Goal: Task Accomplishment & Management: Complete application form

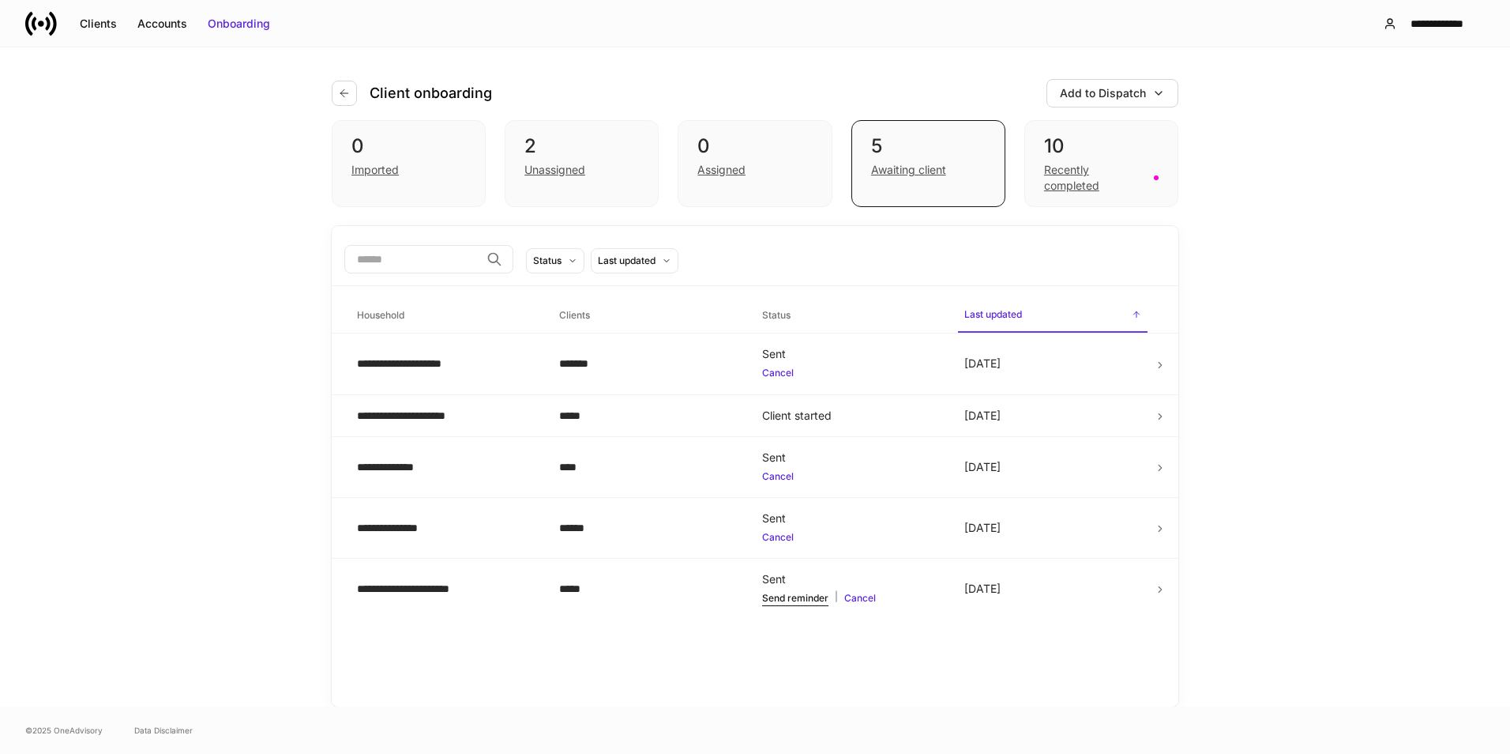
click at [1148, 155] on div "10" at bounding box center [1101, 146] width 115 height 25
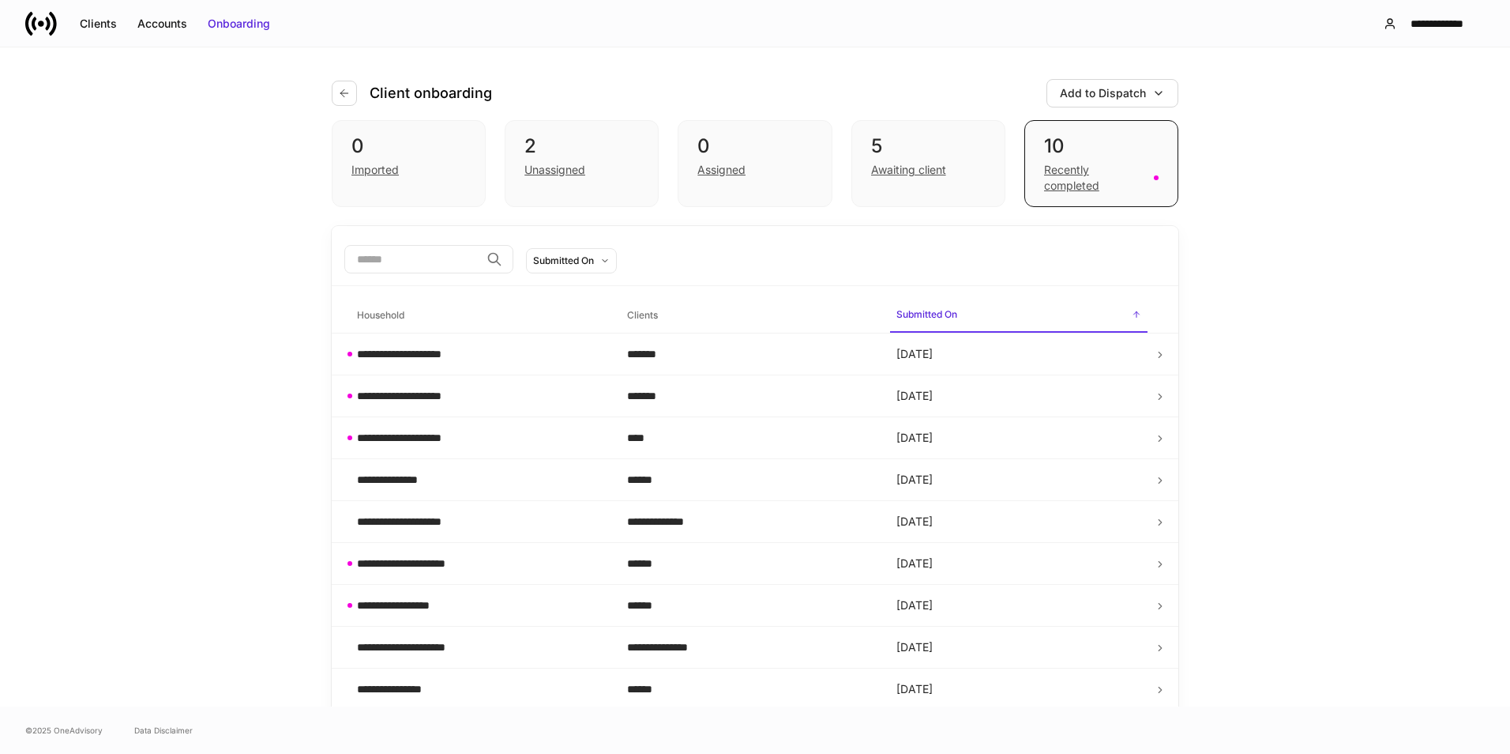
click at [843, 150] on div "0 Imported 2 Unassigned 0 Assigned 5 Awaiting client 10 Recently completed" at bounding box center [755, 163] width 847 height 87
click at [792, 156] on div "0" at bounding box center [755, 146] width 115 height 25
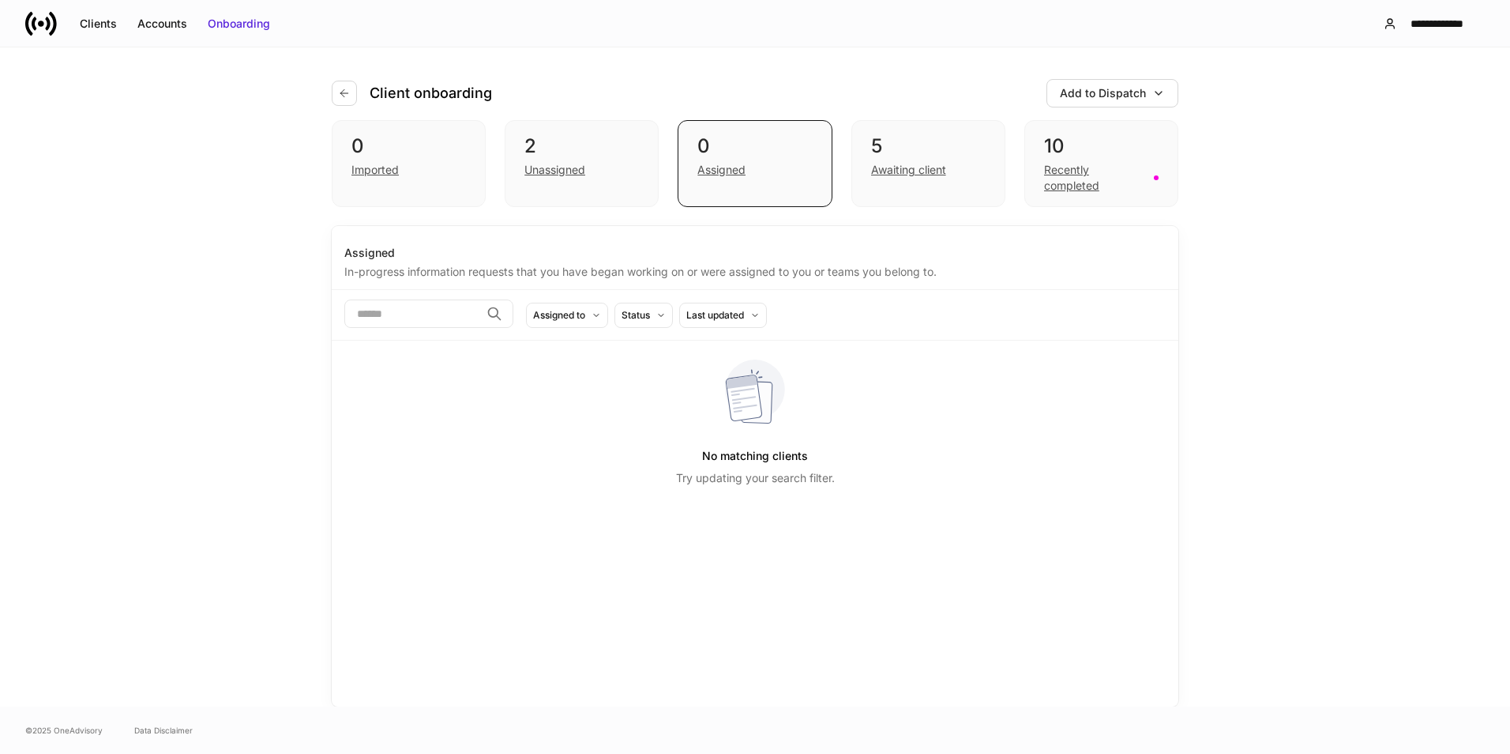
click at [946, 149] on div "5" at bounding box center [928, 146] width 115 height 25
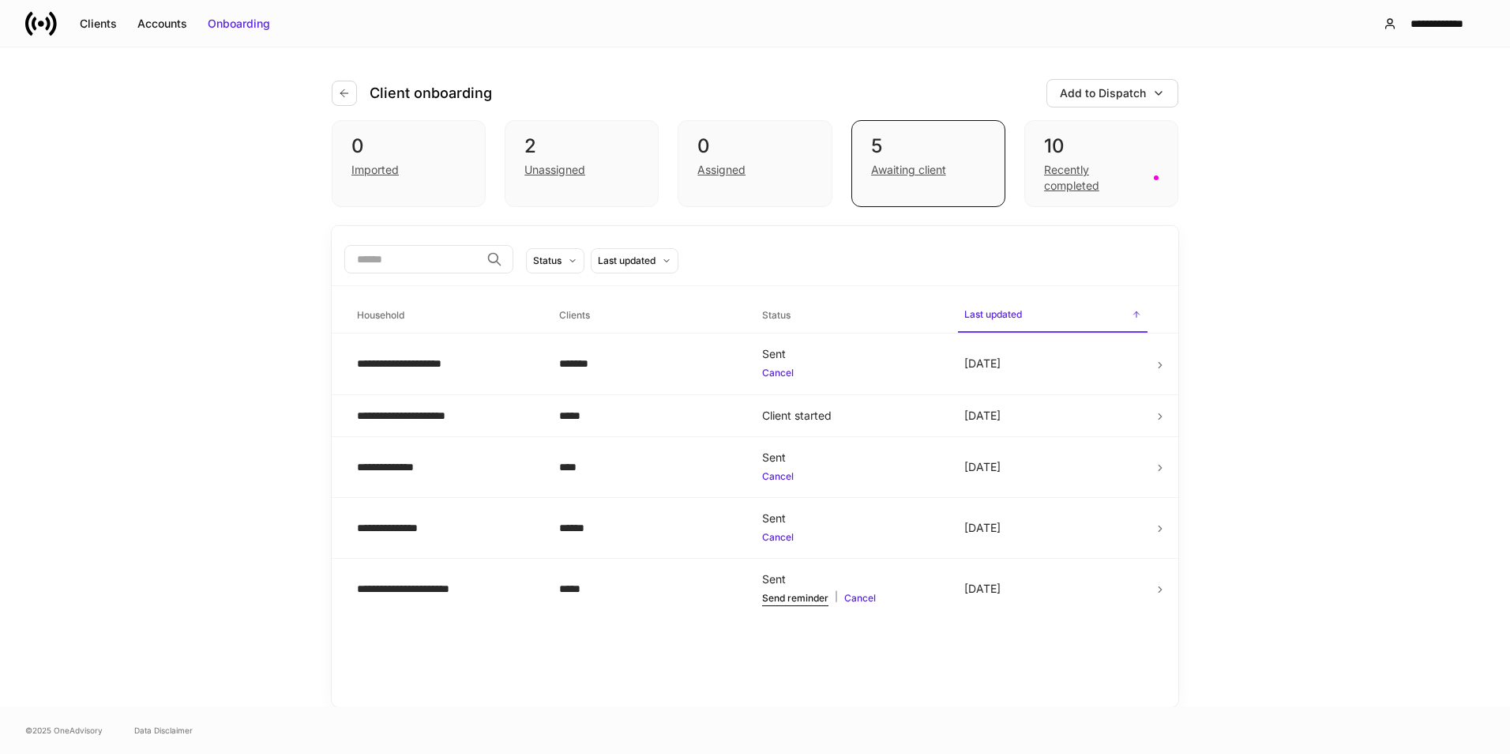
click at [1119, 151] on div "10" at bounding box center [1101, 146] width 115 height 25
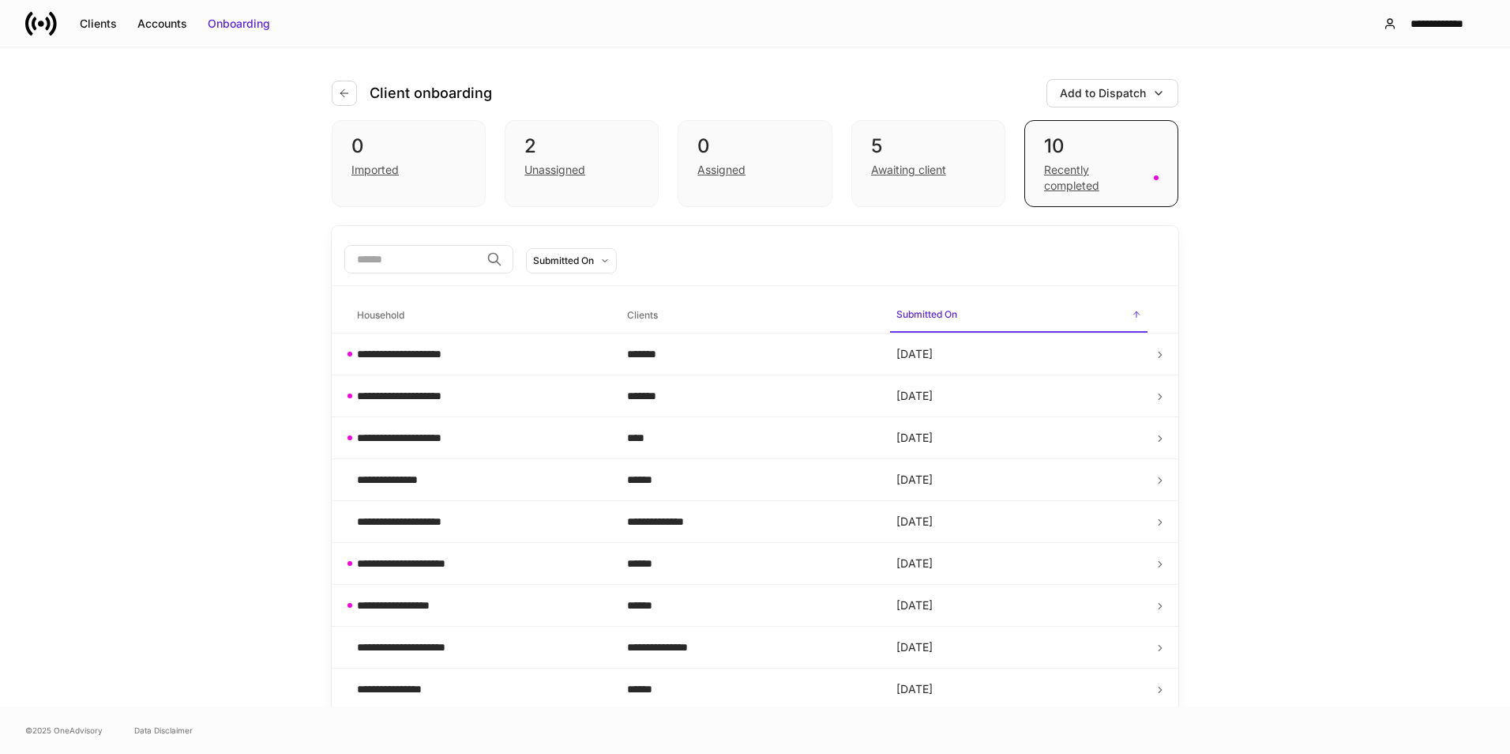
click at [904, 177] on div "Awaiting client" at bounding box center [908, 170] width 75 height 16
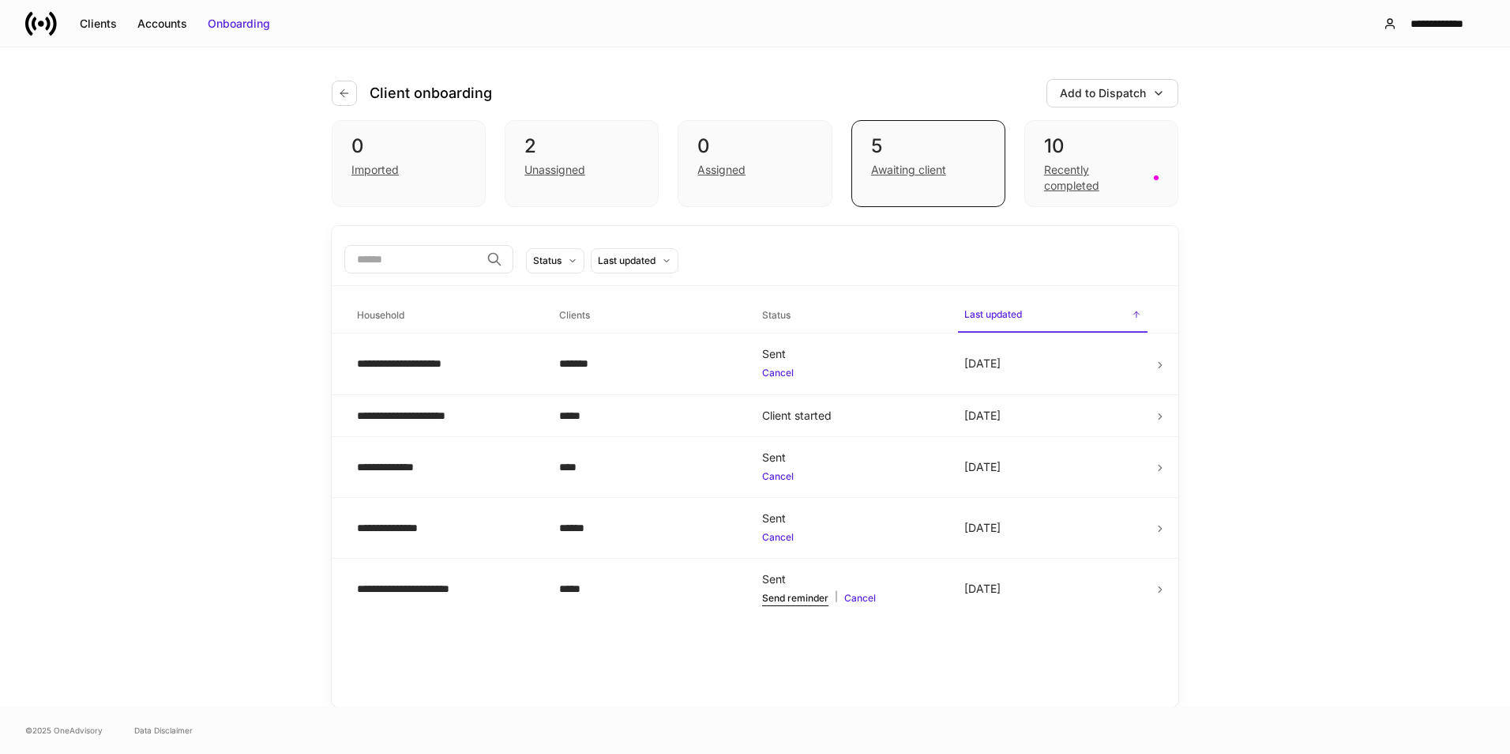
click at [765, 147] on div "0" at bounding box center [755, 146] width 115 height 25
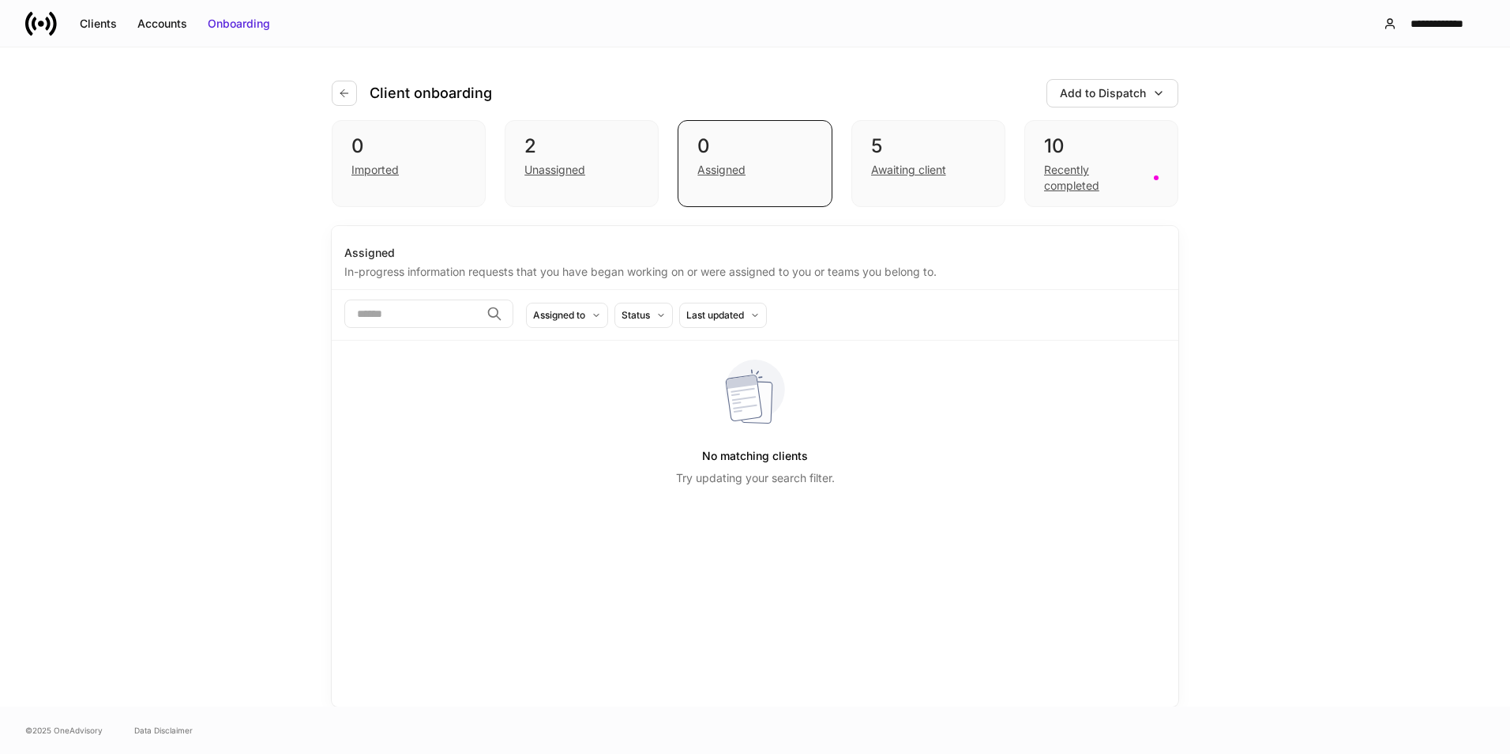
click at [427, 185] on div "0 Imported" at bounding box center [409, 163] width 154 height 87
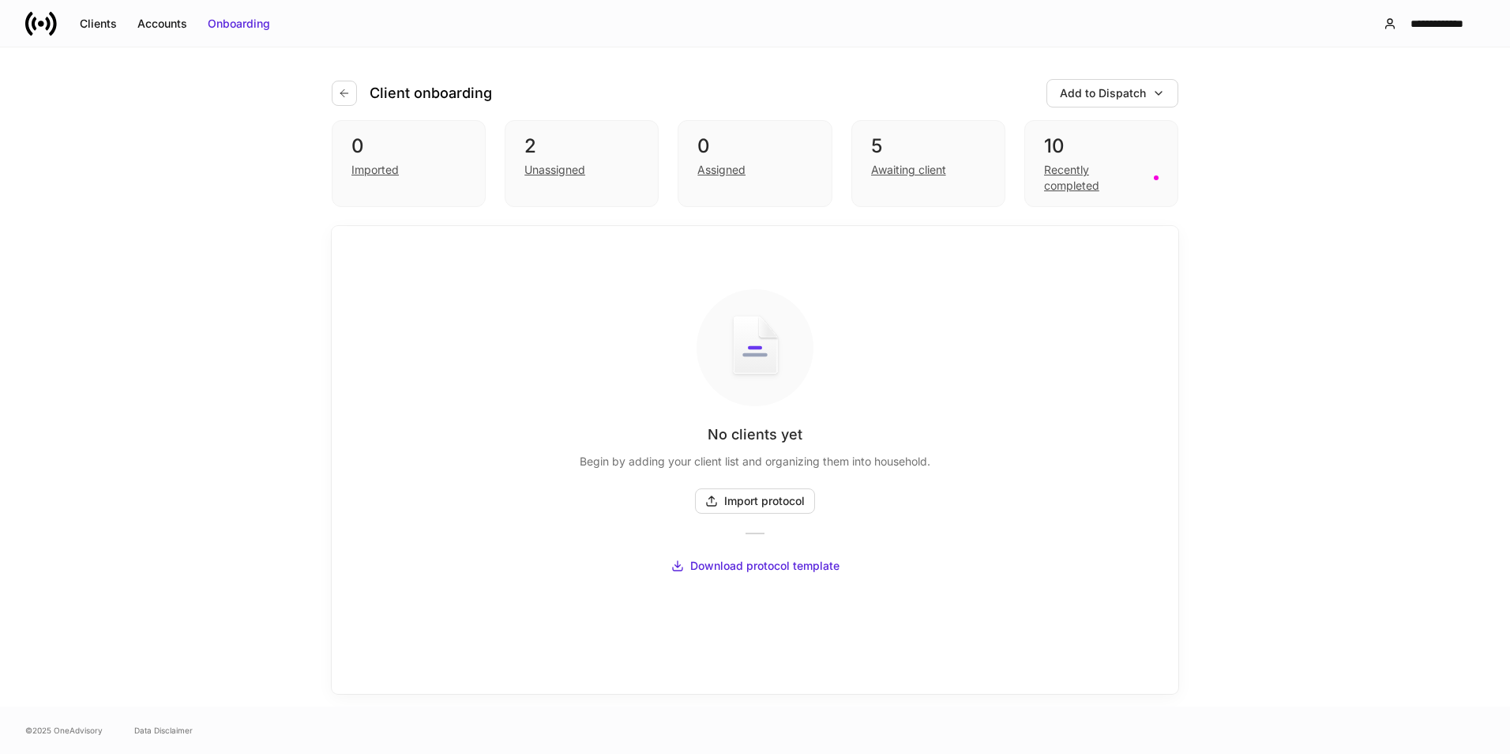
click at [344, 101] on button "button" at bounding box center [344, 93] width 25 height 25
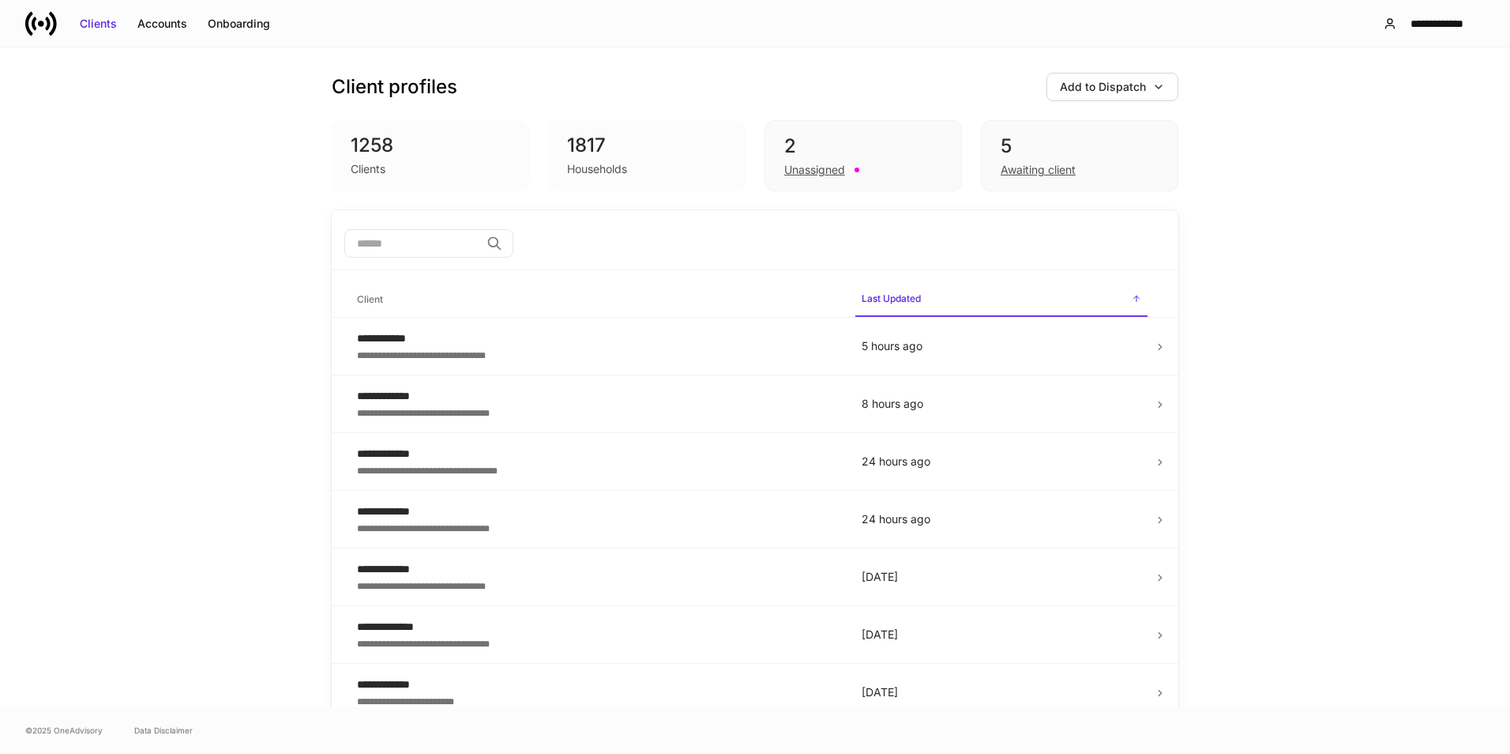
click at [501, 333] on div "**********" at bounding box center [596, 338] width 479 height 16
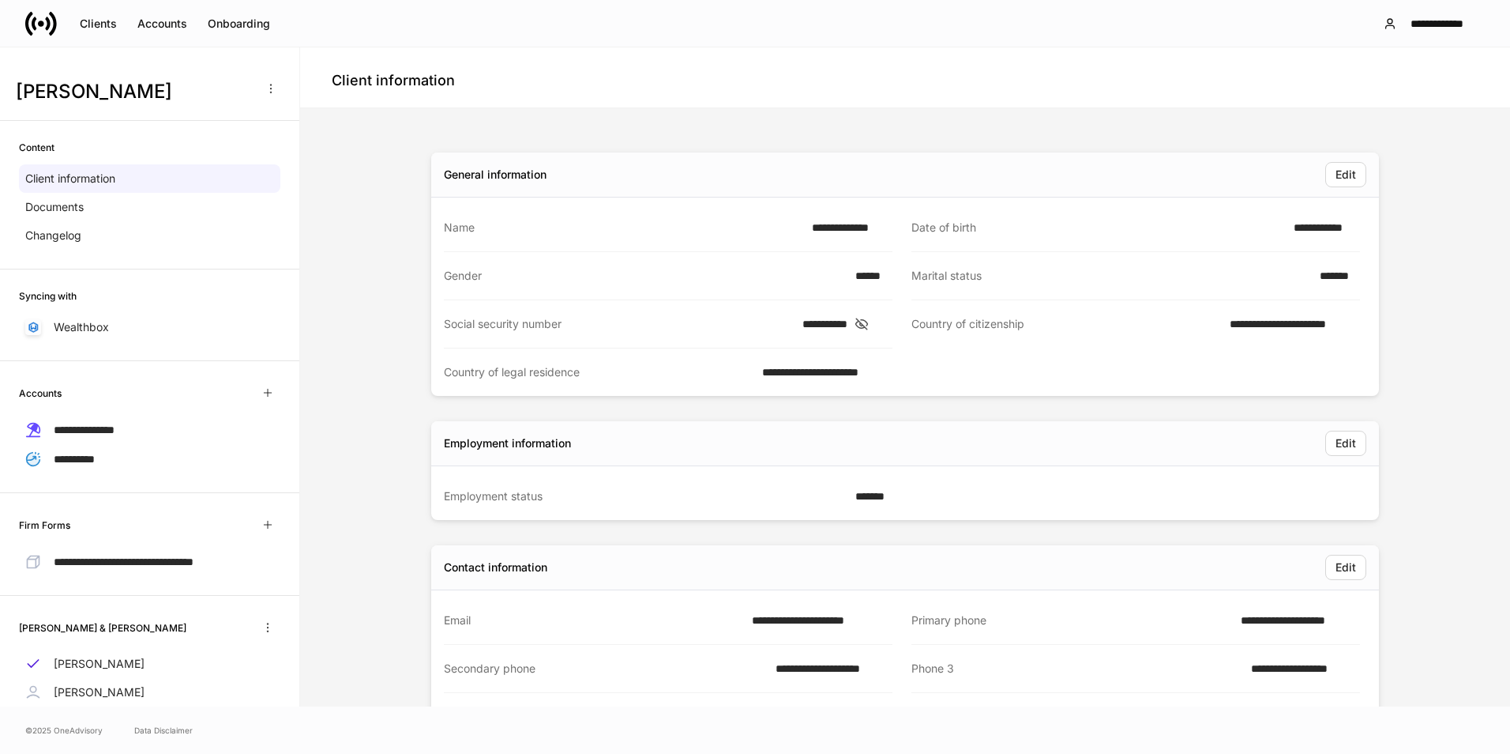
click at [267, 85] on button "button" at bounding box center [270, 88] width 25 height 25
click at [230, 125] on li "Create data request" at bounding box center [208, 126] width 130 height 25
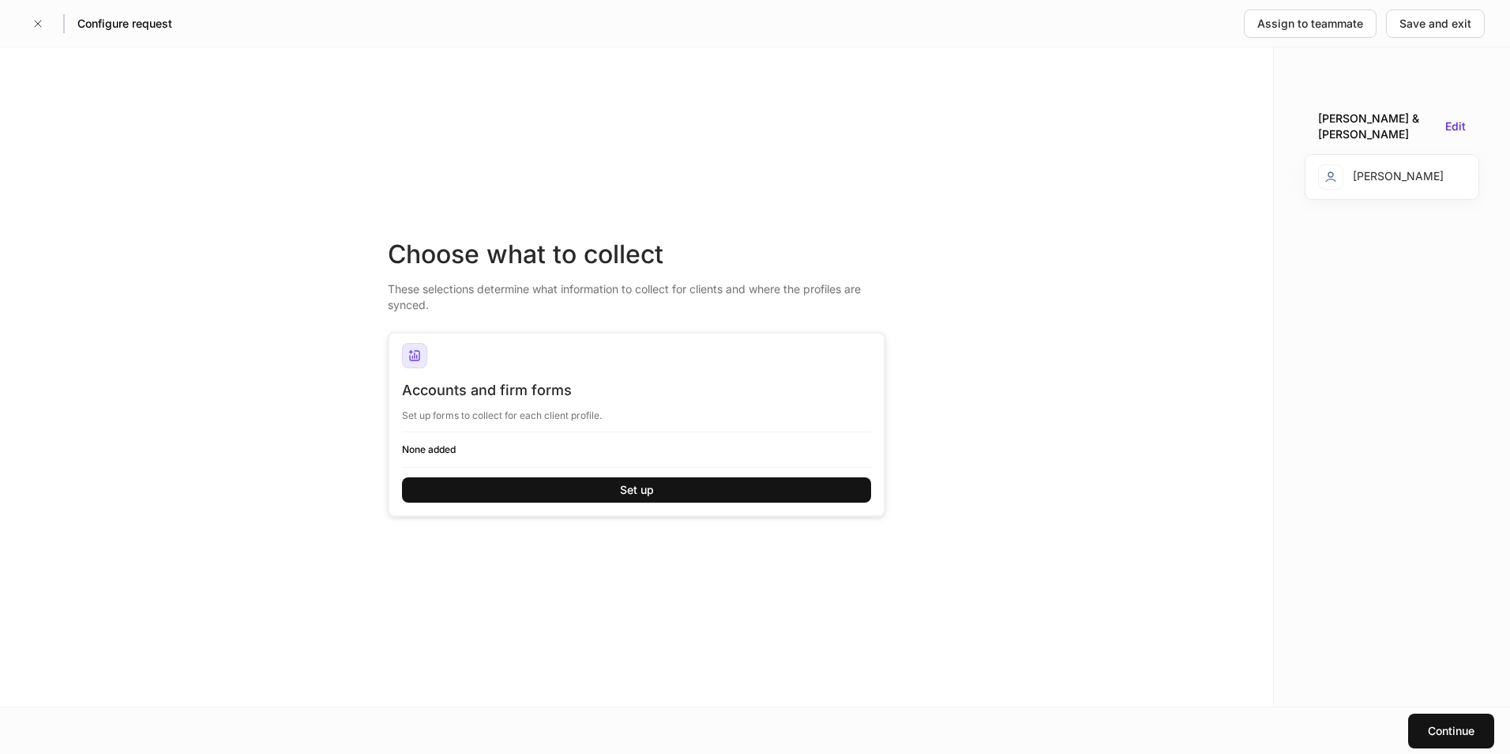
click at [1461, 127] on div "Edit" at bounding box center [1456, 126] width 21 height 17
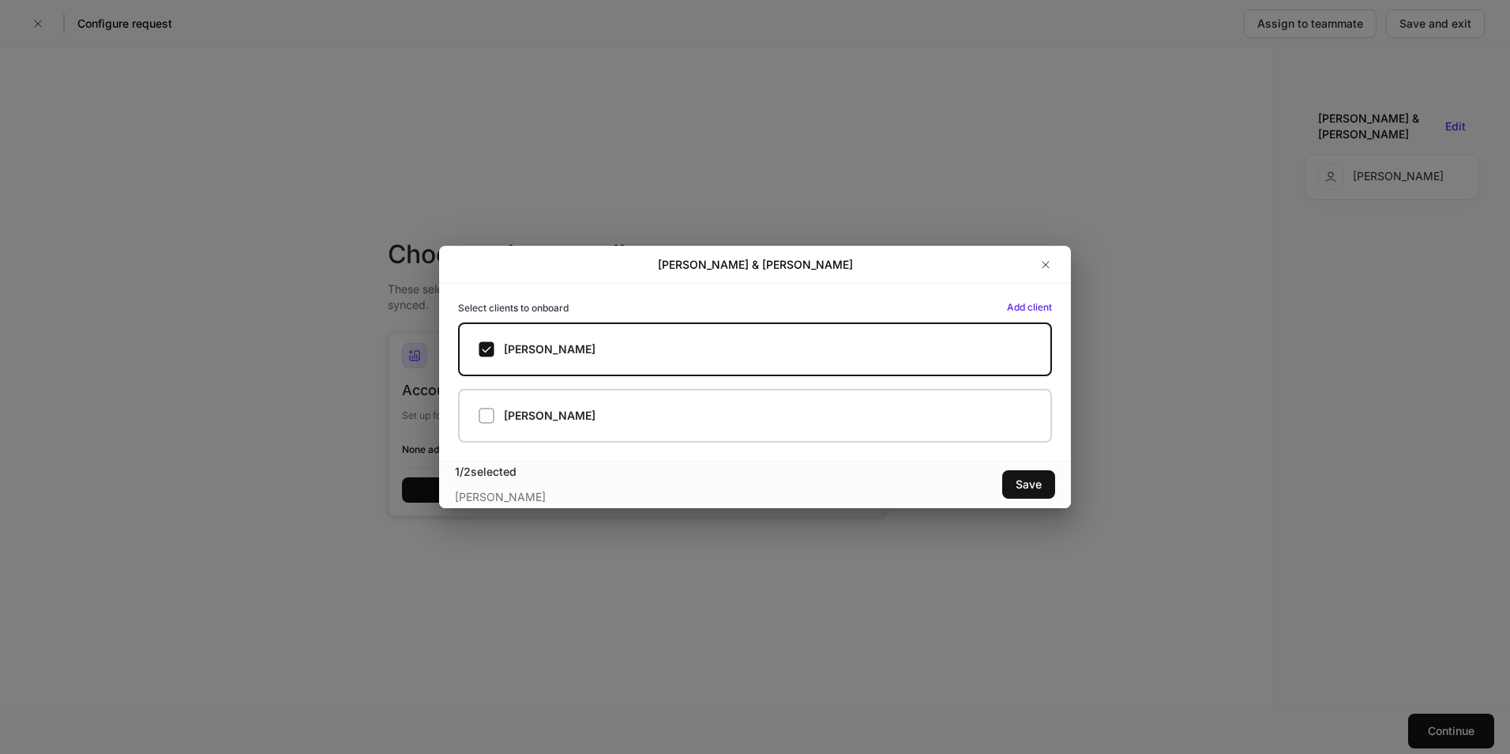
click at [566, 420] on h5 "Thomas Brady" at bounding box center [550, 416] width 92 height 16
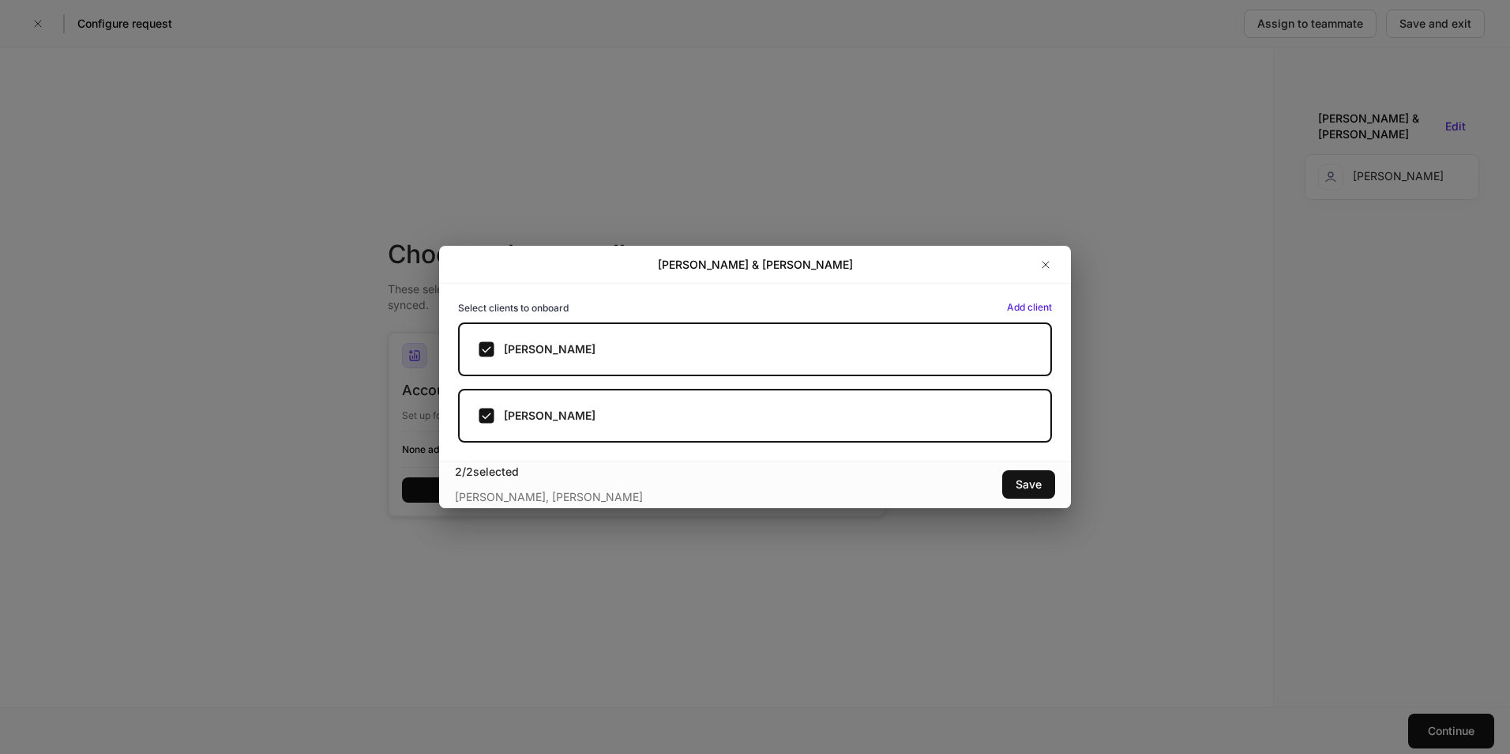
click at [1039, 262] on button "button" at bounding box center [1045, 264] width 25 height 25
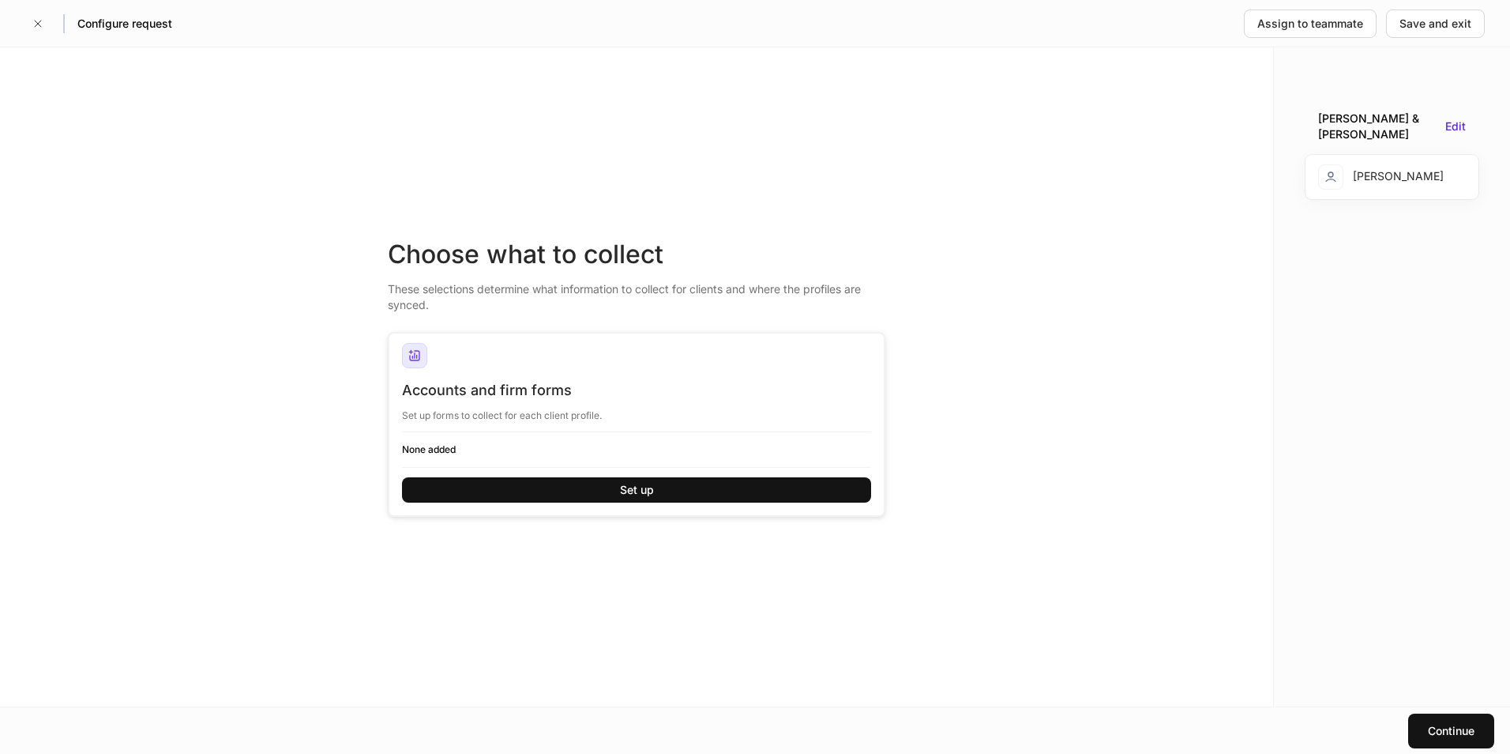
click at [1363, 197] on div "Nadine Brady" at bounding box center [1392, 177] width 173 height 44
click at [596, 483] on button "Set up" at bounding box center [636, 489] width 469 height 25
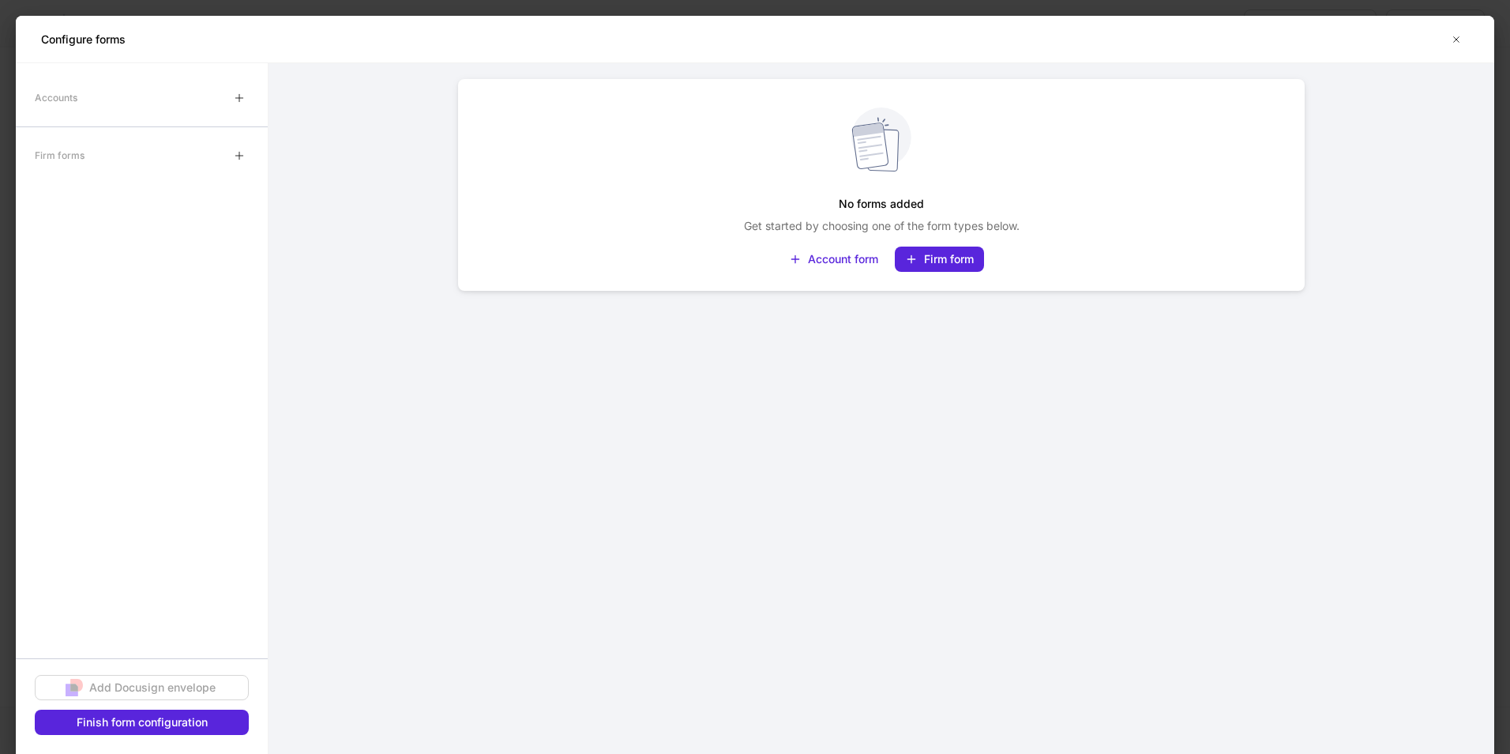
click at [241, 103] on icon "button" at bounding box center [239, 98] width 13 height 13
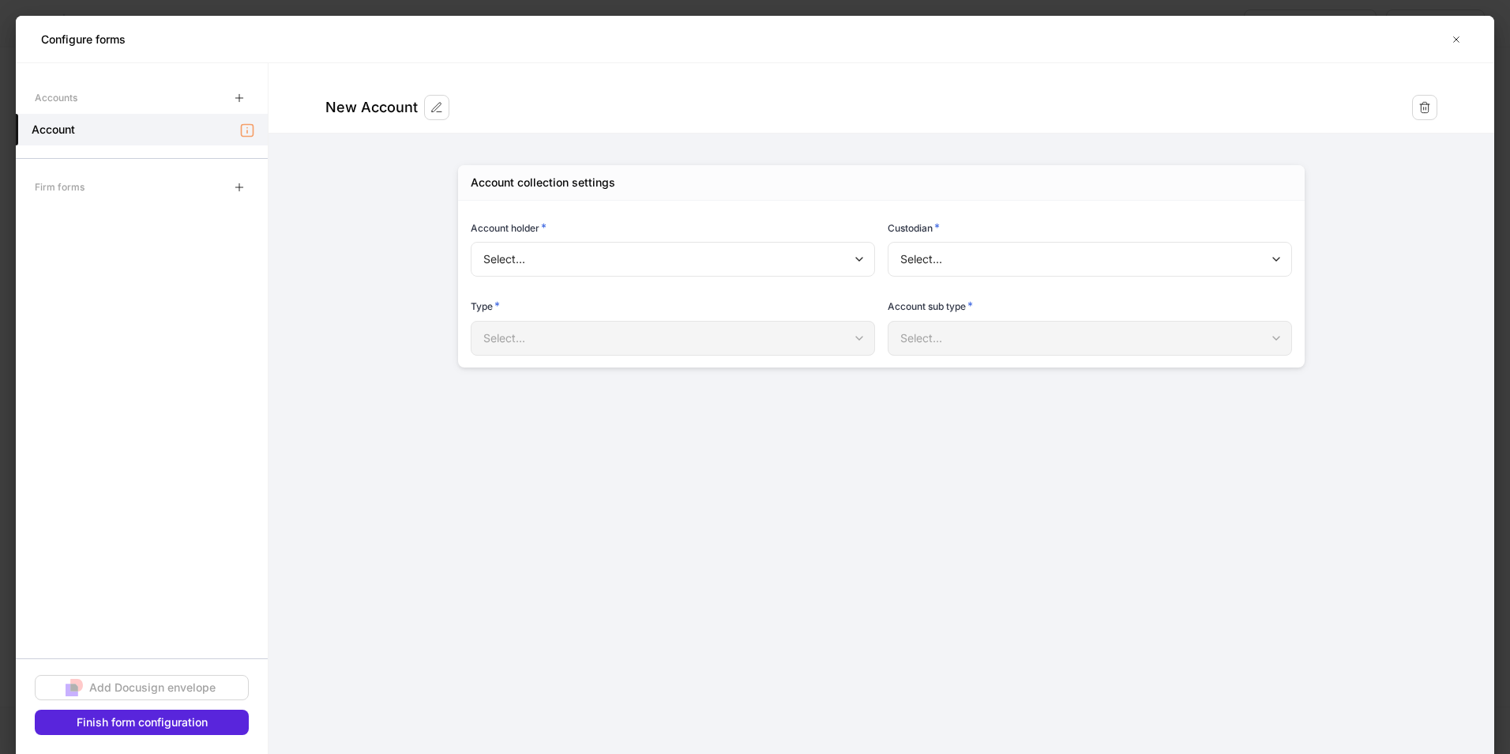
type input "**********"
click at [942, 280] on div "Account sub type * Select... ​" at bounding box center [1083, 319] width 417 height 78
click at [244, 186] on icon "button" at bounding box center [239, 187] width 13 height 13
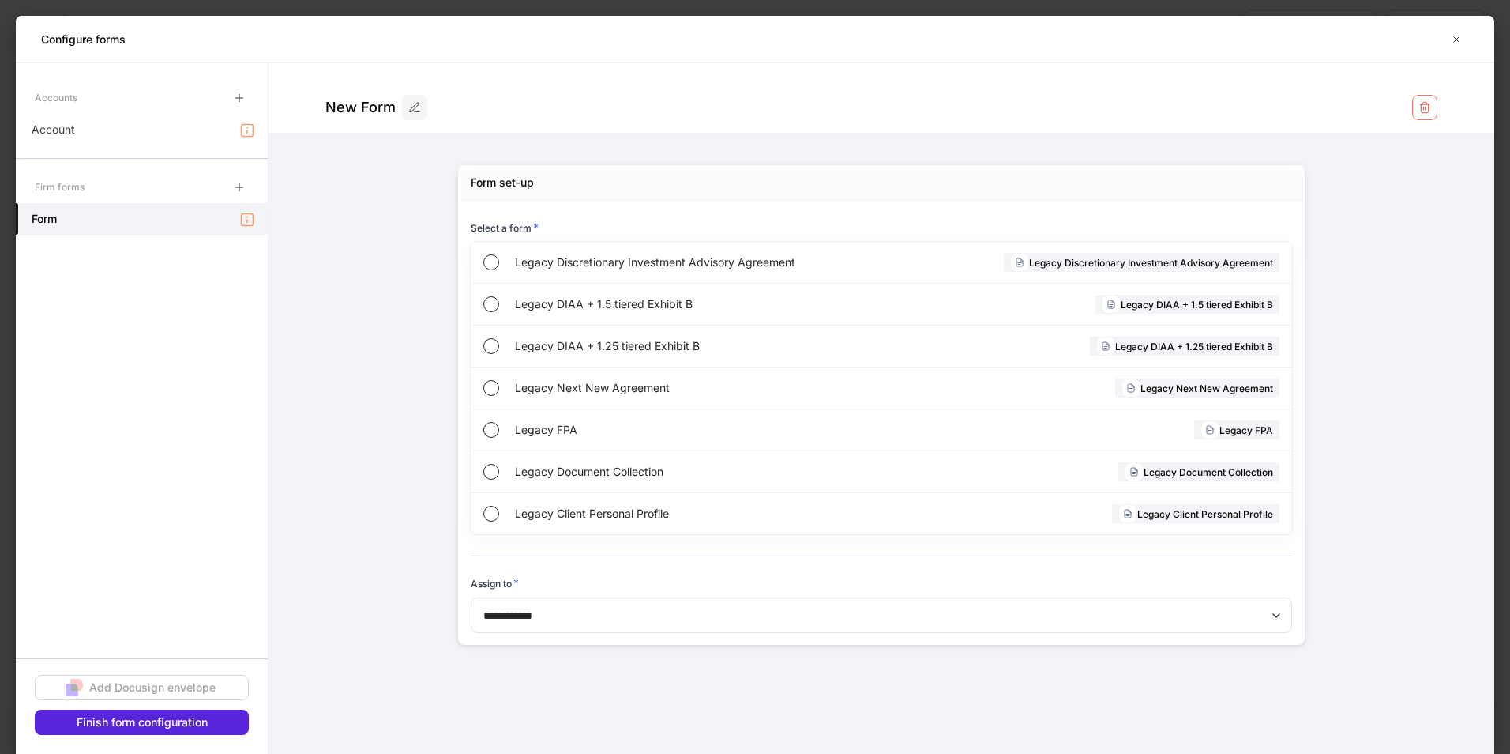
click at [662, 634] on div "**********" at bounding box center [882, 616] width 822 height 38
click at [668, 620] on body "**********" at bounding box center [755, 377] width 1510 height 754
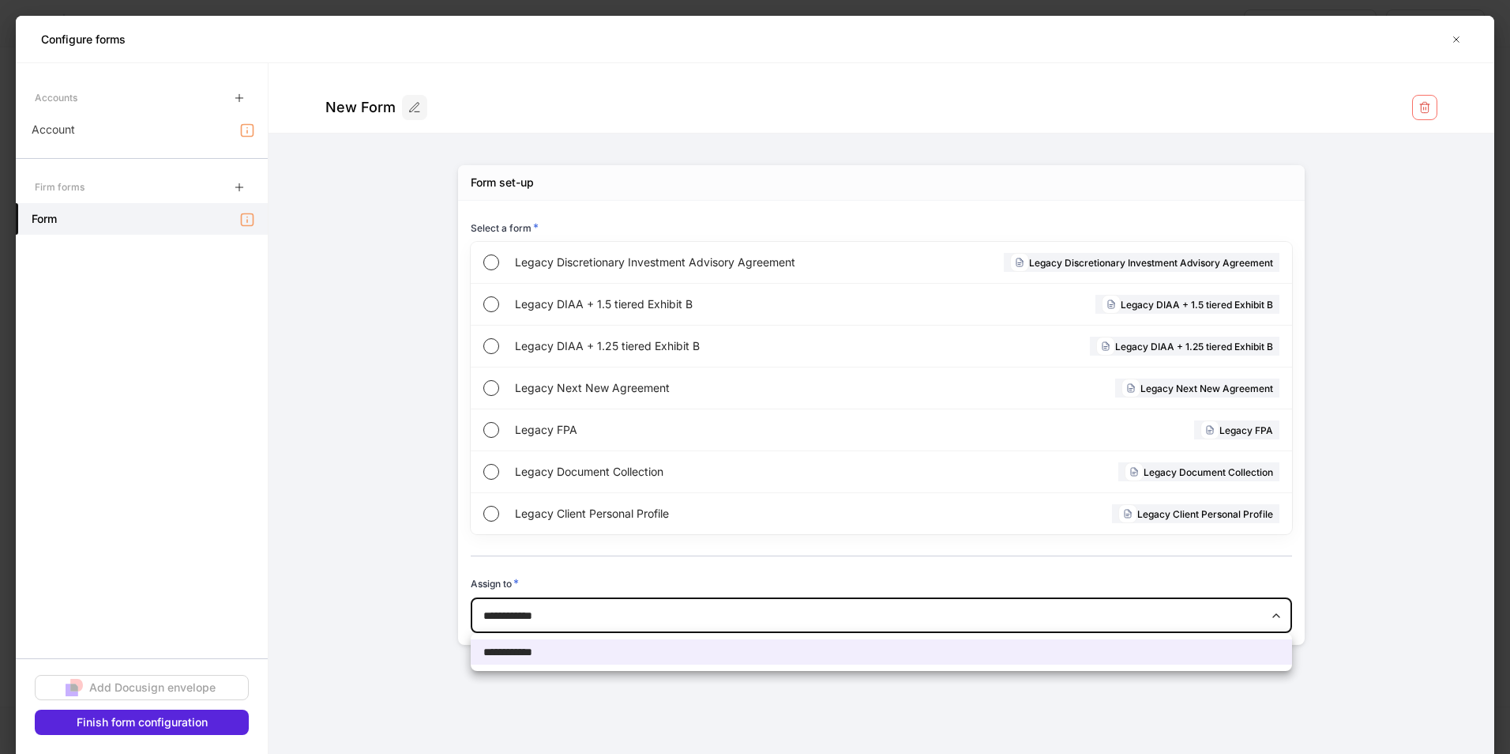
click at [668, 619] on div at bounding box center [755, 377] width 1510 height 754
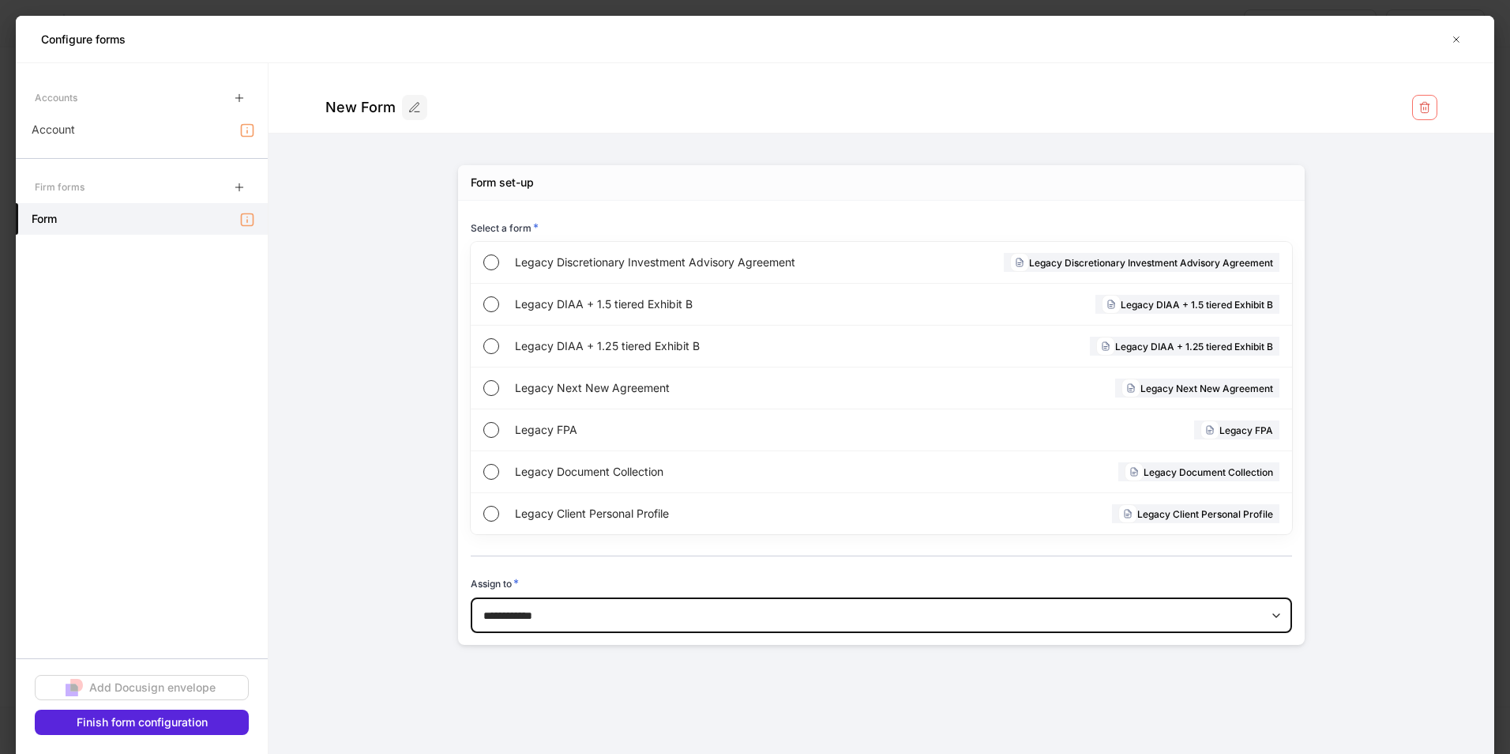
click at [1454, 42] on icon "button" at bounding box center [1456, 39] width 13 height 13
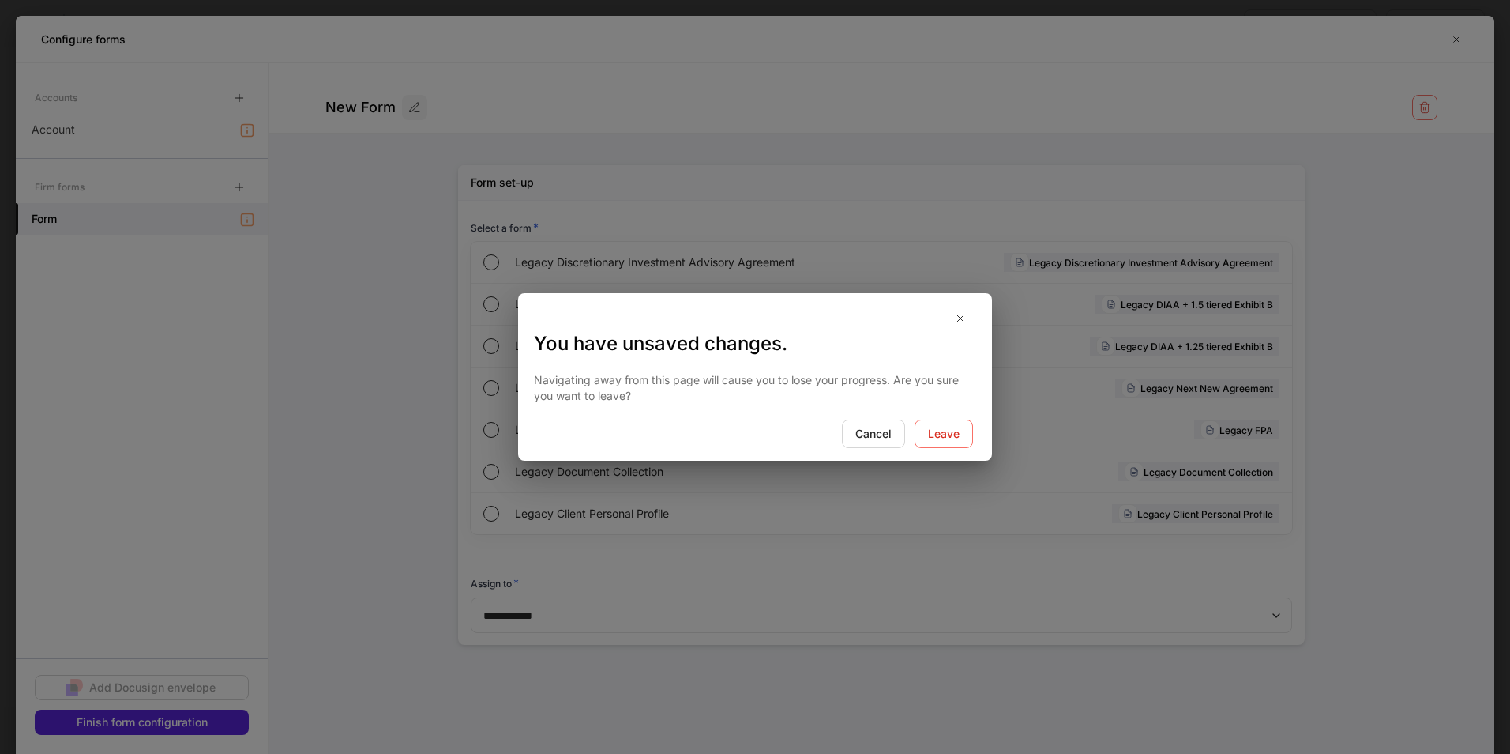
click at [928, 435] on div "Leave" at bounding box center [944, 434] width 32 height 16
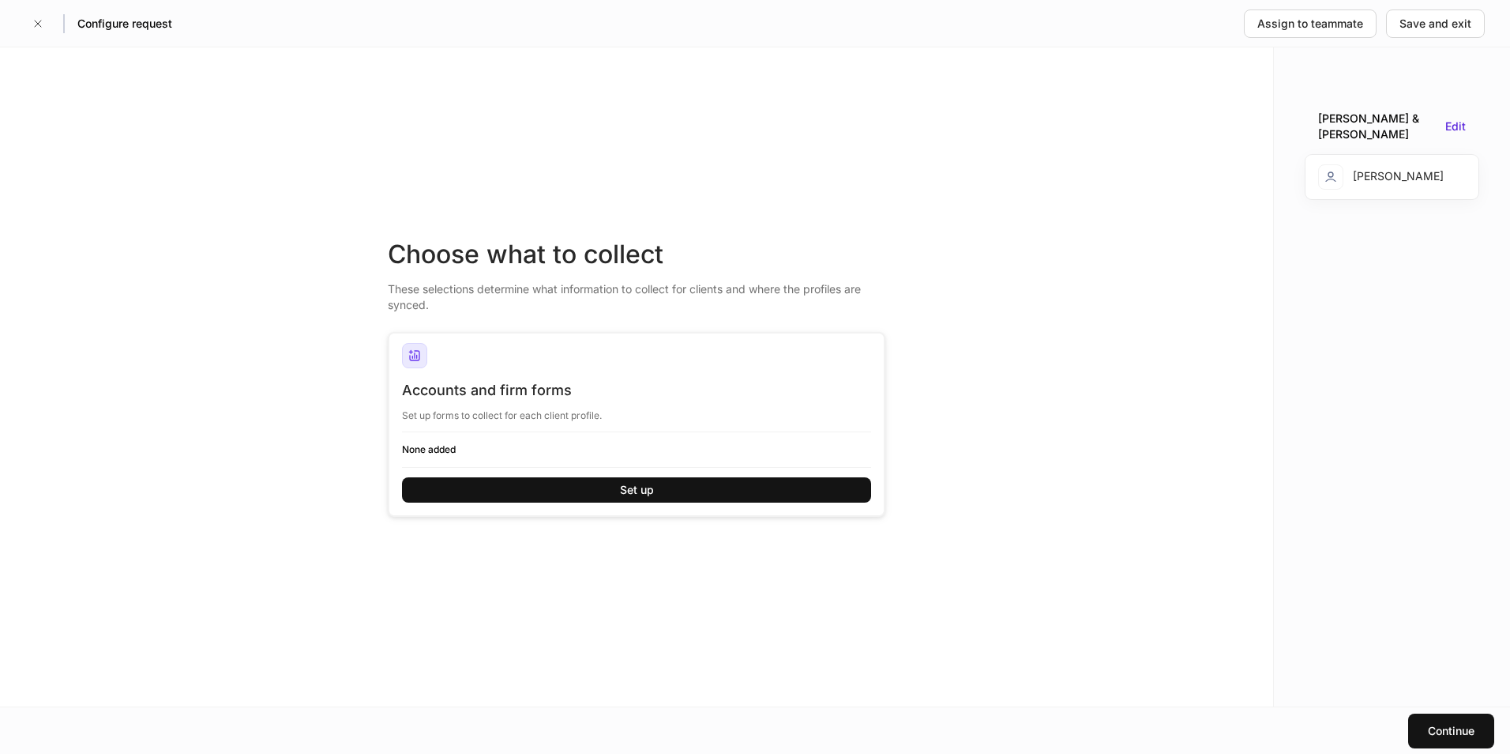
click at [30, 23] on button "button" at bounding box center [37, 23] width 25 height 25
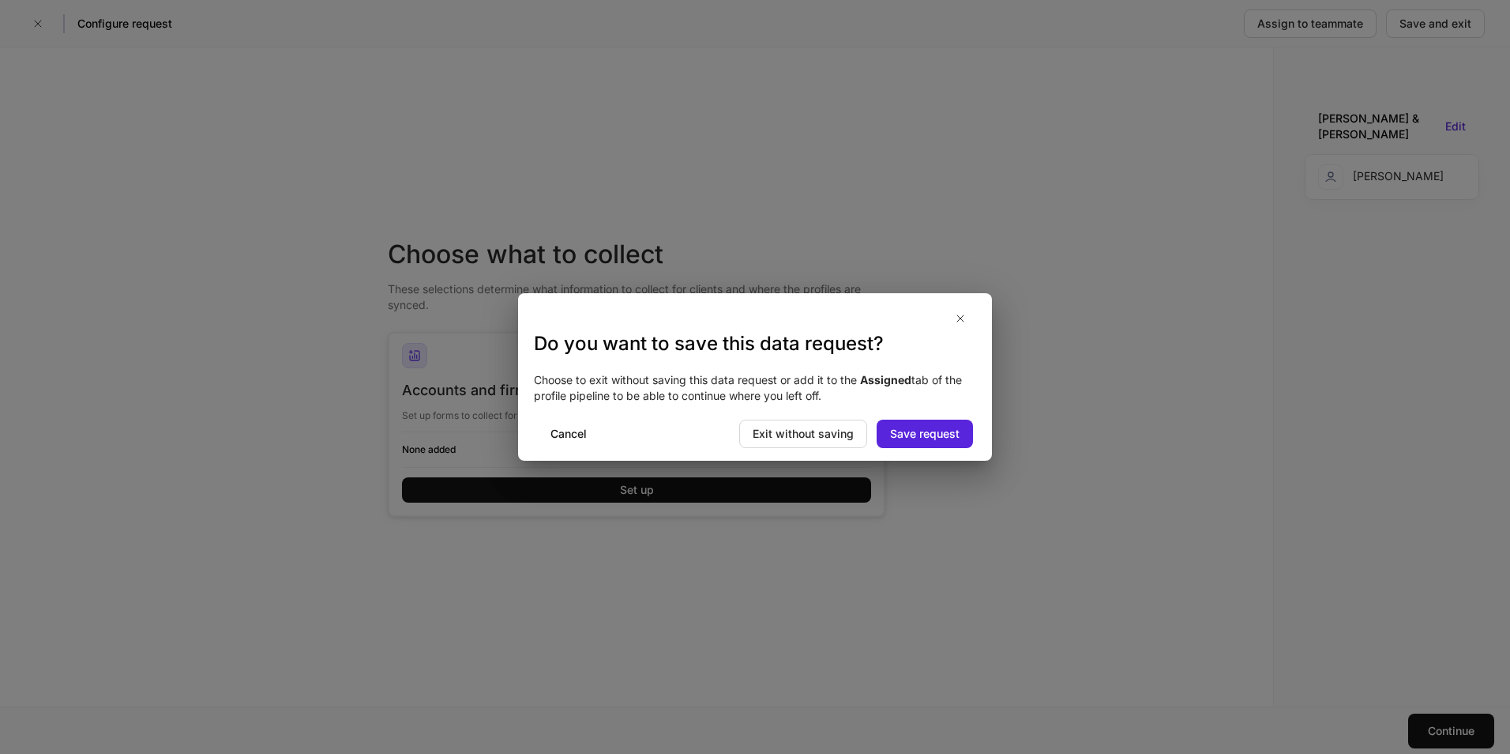
click at [823, 440] on div "Exit without saving" at bounding box center [803, 434] width 101 height 16
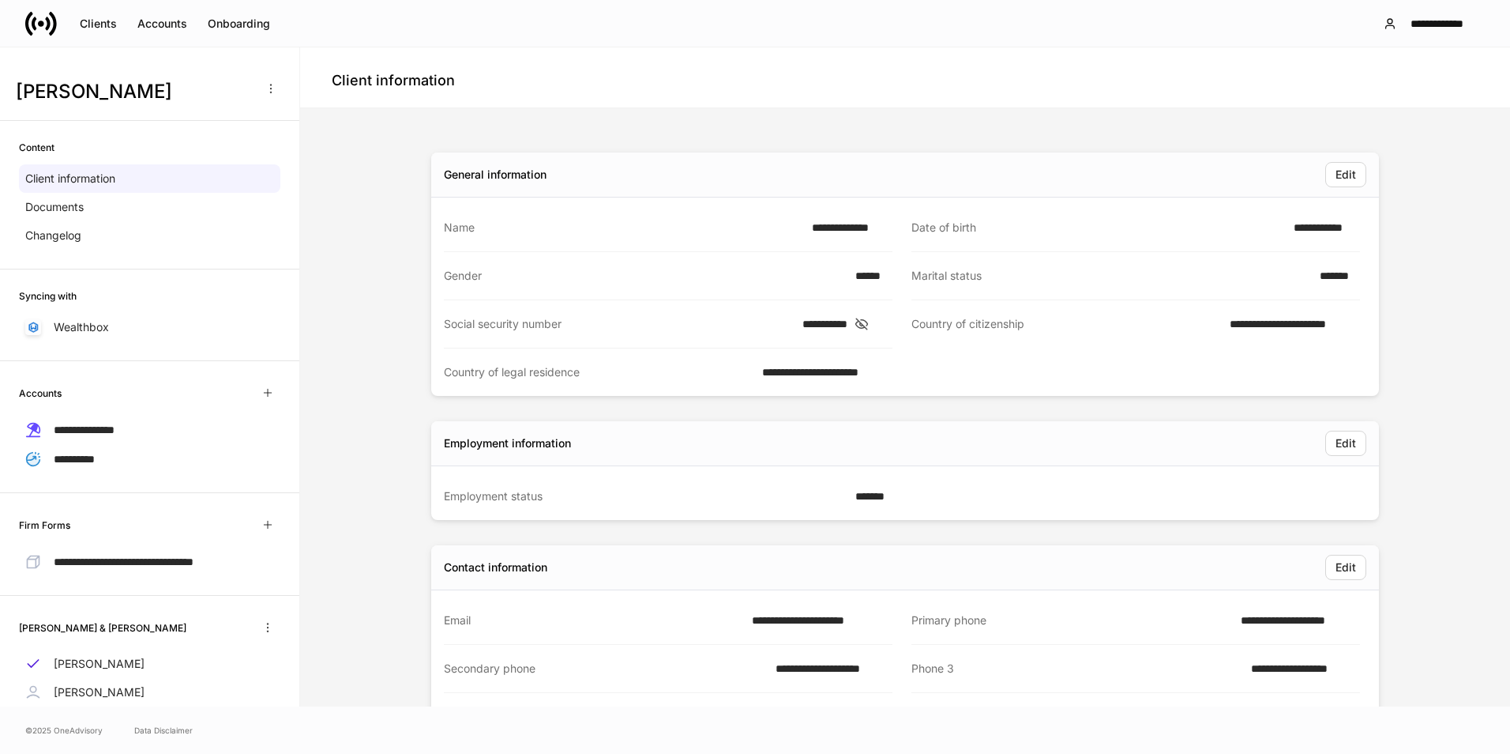
click at [270, 85] on icon "button" at bounding box center [270, 89] width 1 height 9
click at [257, 85] on div at bounding box center [755, 377] width 1510 height 754
click at [186, 73] on div "Nadine Brady" at bounding box center [150, 89] width 268 height 32
click at [258, 97] on button "button" at bounding box center [270, 88] width 25 height 25
